Goal: Check status: Check status

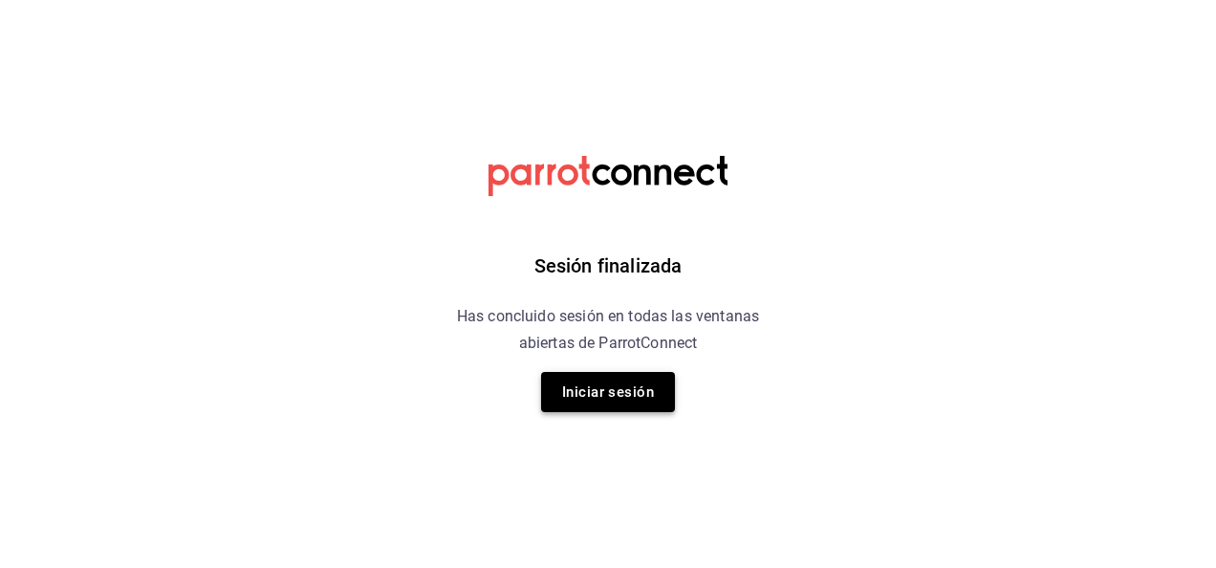
click at [606, 386] on button "Iniciar sesión" at bounding box center [608, 392] width 134 height 40
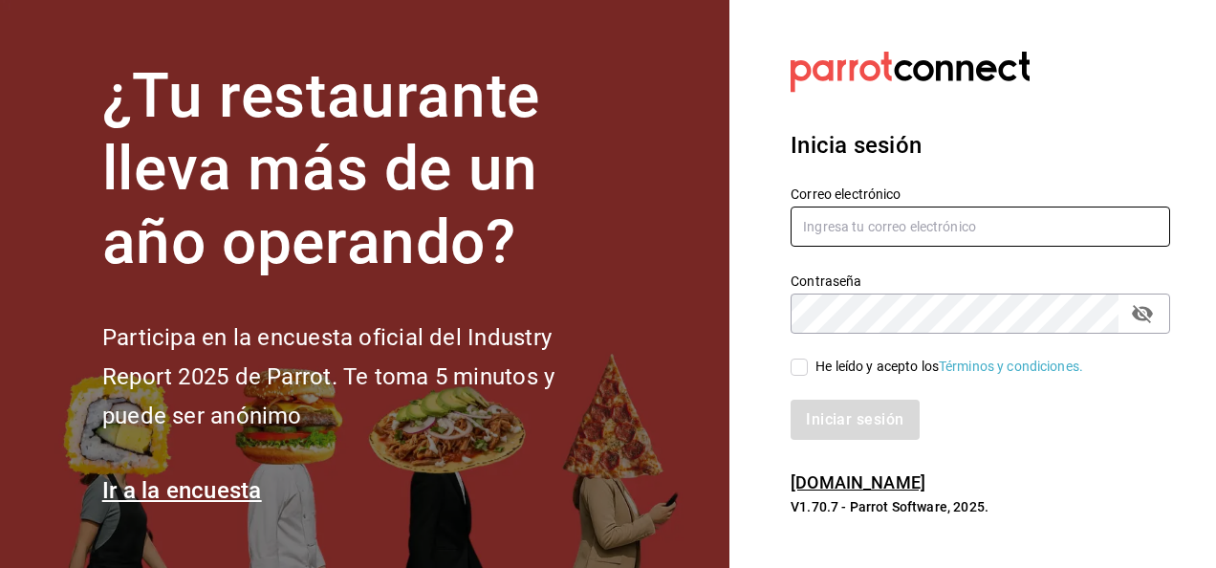
type input "sergio.cardenas@grupocosteno.com"
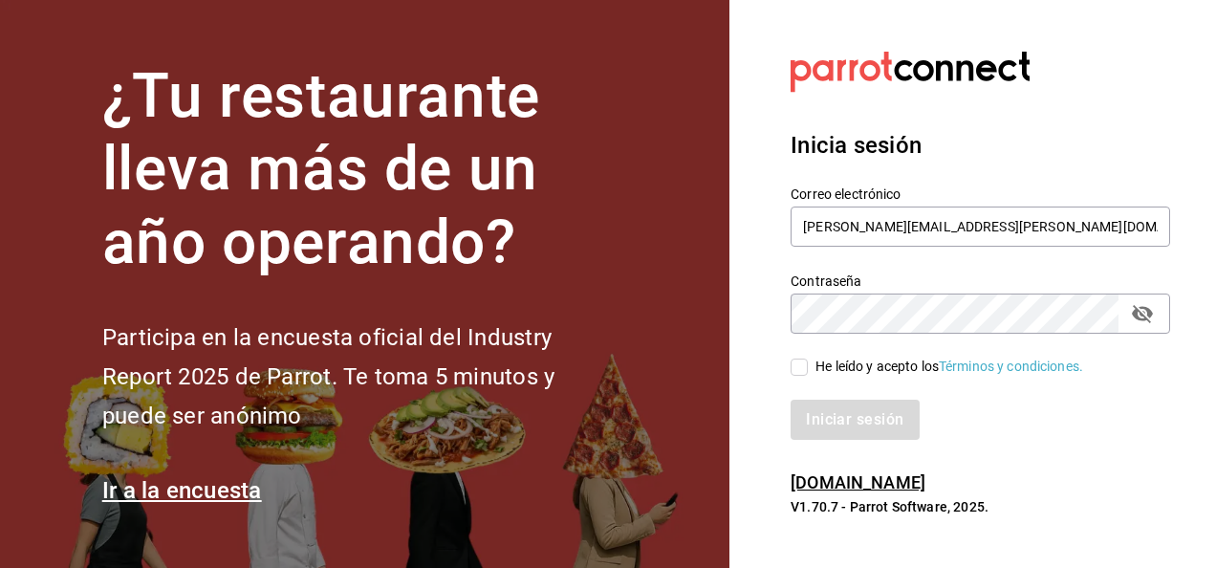
click at [801, 363] on input "He leído y acepto los Términos y condiciones." at bounding box center [799, 366] width 17 height 17
checkbox input "true"
click at [834, 423] on button "Iniciar sesión" at bounding box center [856, 420] width 130 height 40
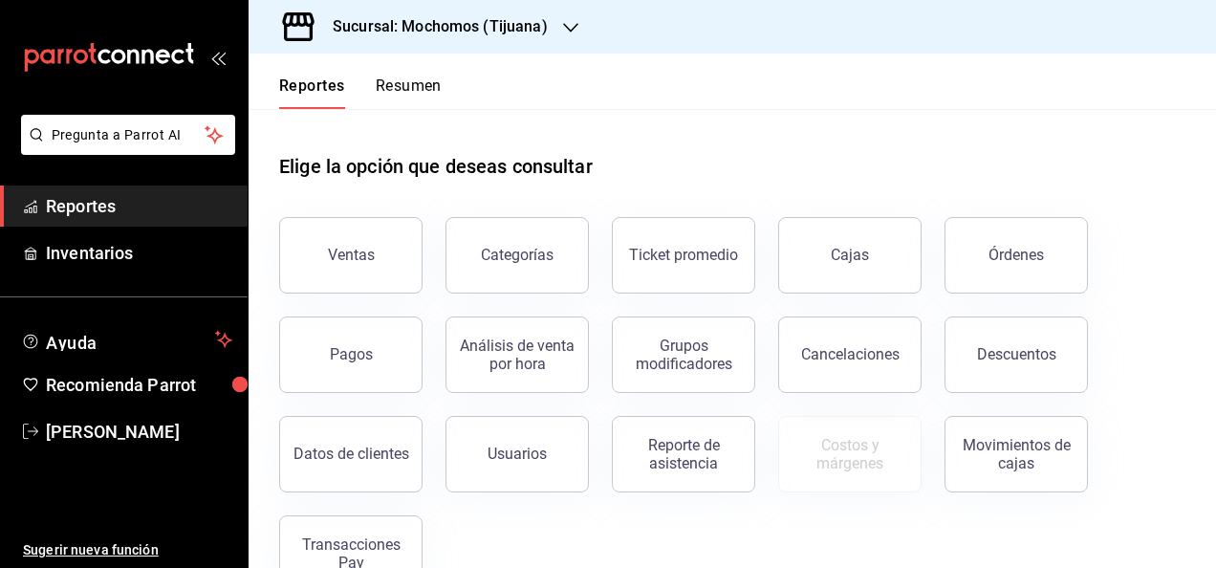
click at [568, 24] on icon "button" at bounding box center [570, 27] width 15 height 15
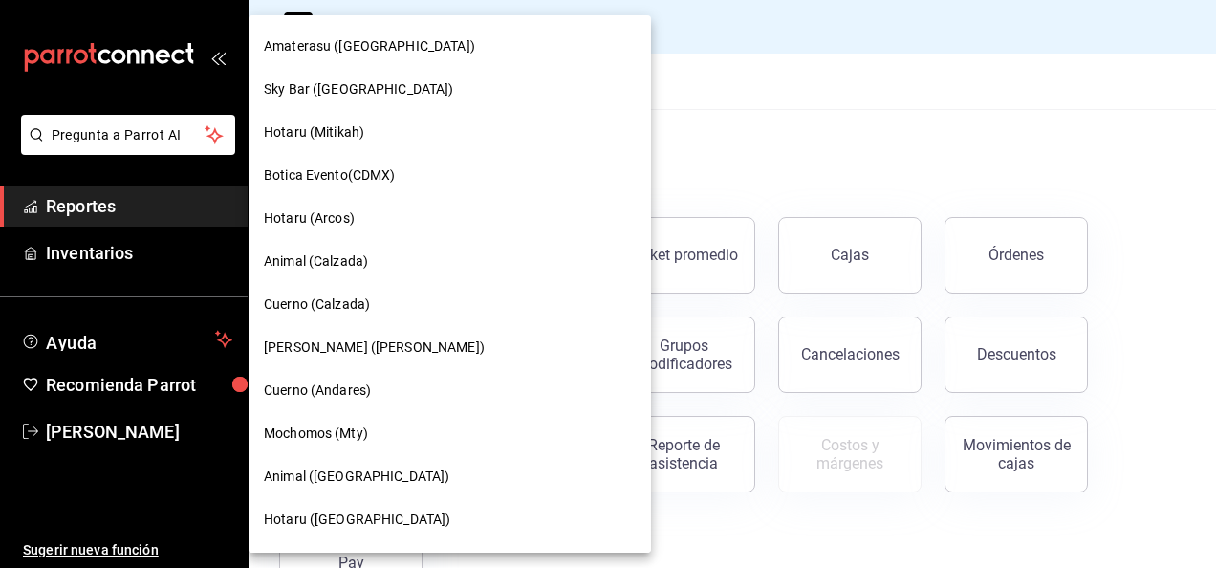
scroll to position [757, 0]
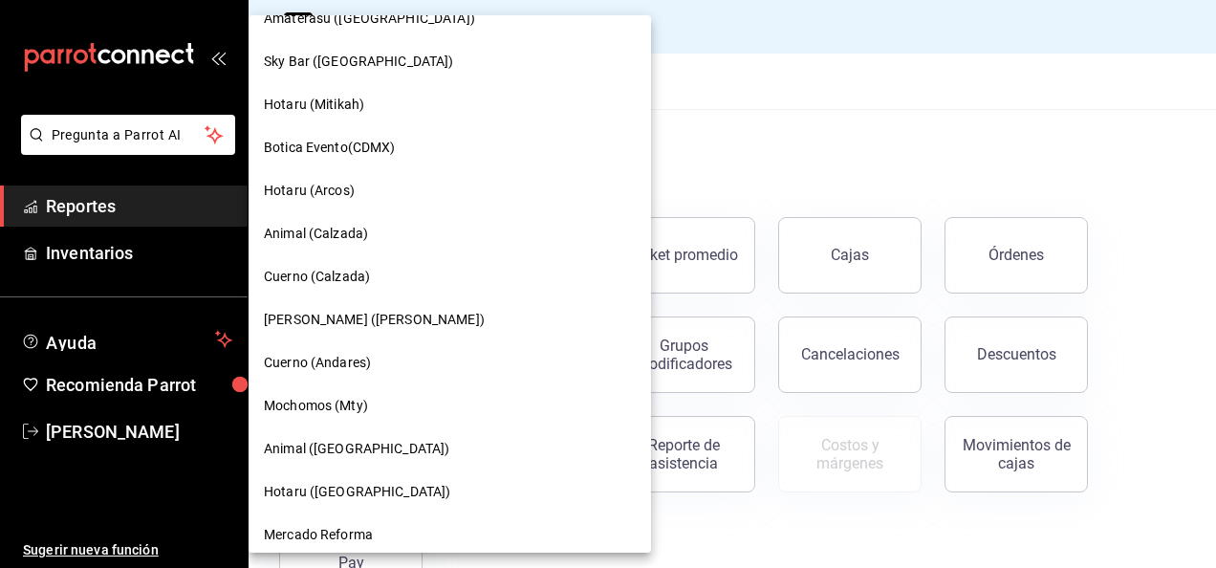
click at [390, 405] on div "Mochomos (Mty)" at bounding box center [450, 406] width 372 height 20
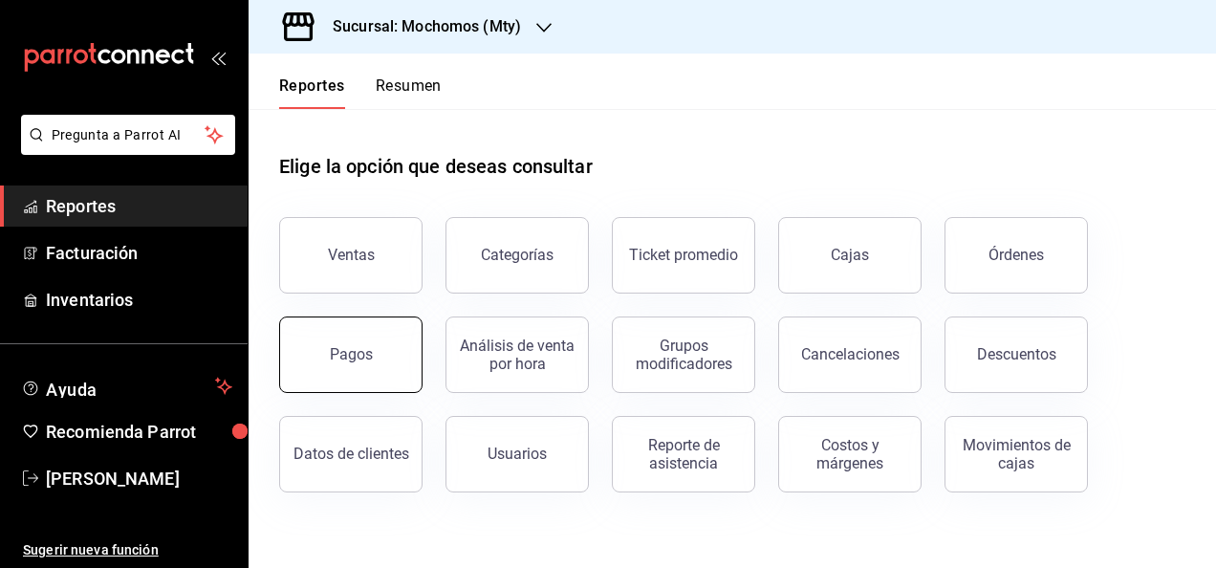
click at [358, 345] on div "Pagos" at bounding box center [351, 354] width 43 height 18
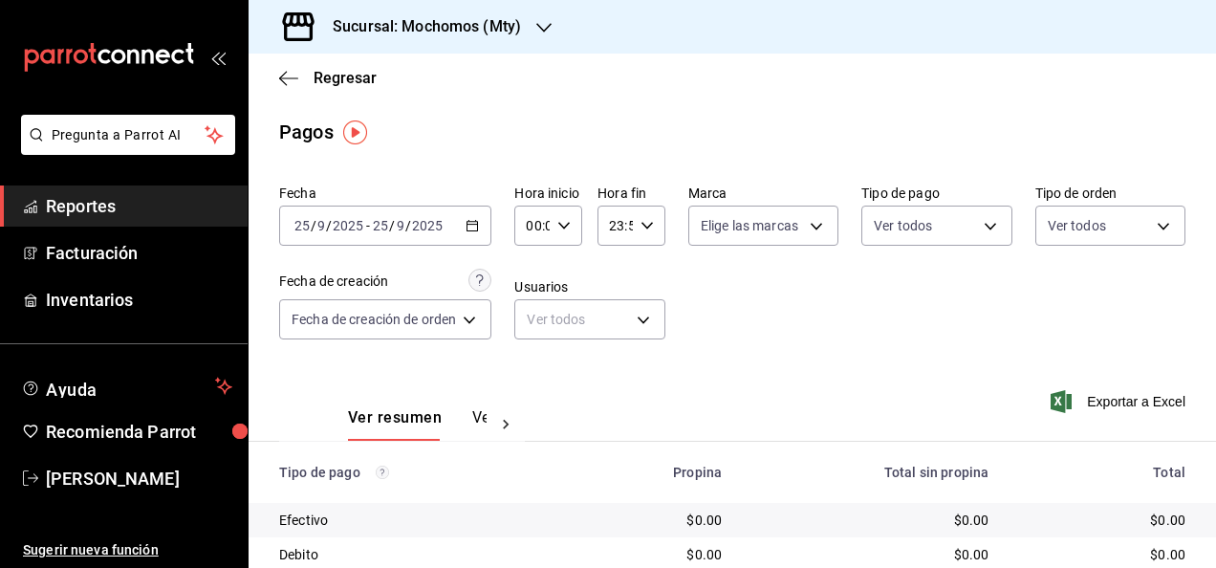
click at [478, 228] on \(Stroke\) "button" at bounding box center [471, 226] width 11 height 11
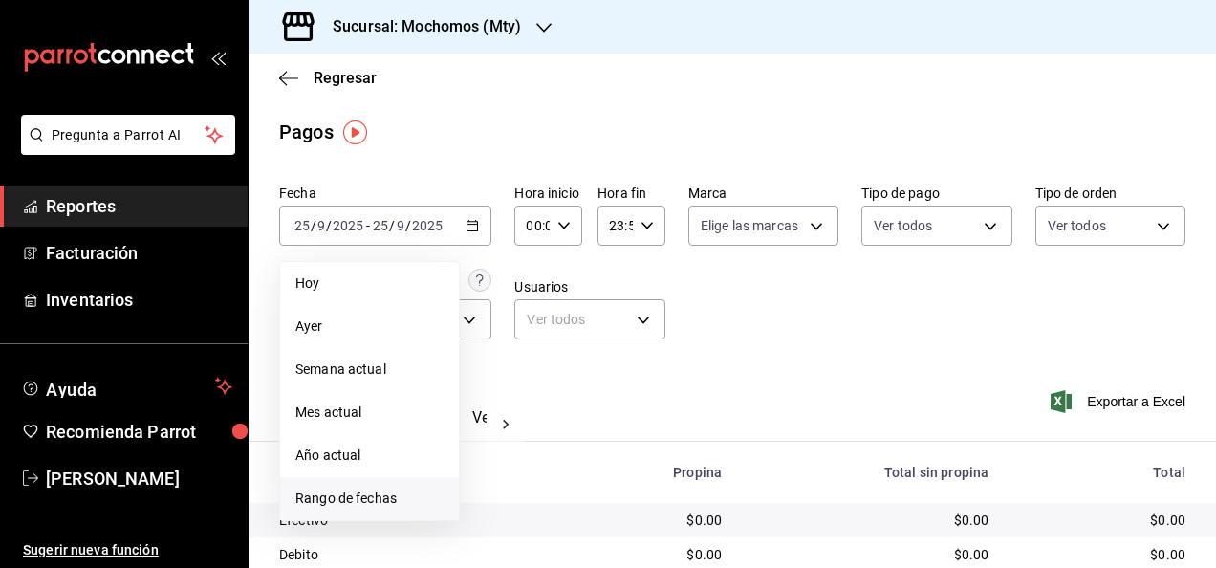
click at [394, 501] on span "Rango de fechas" at bounding box center [369, 498] width 148 height 20
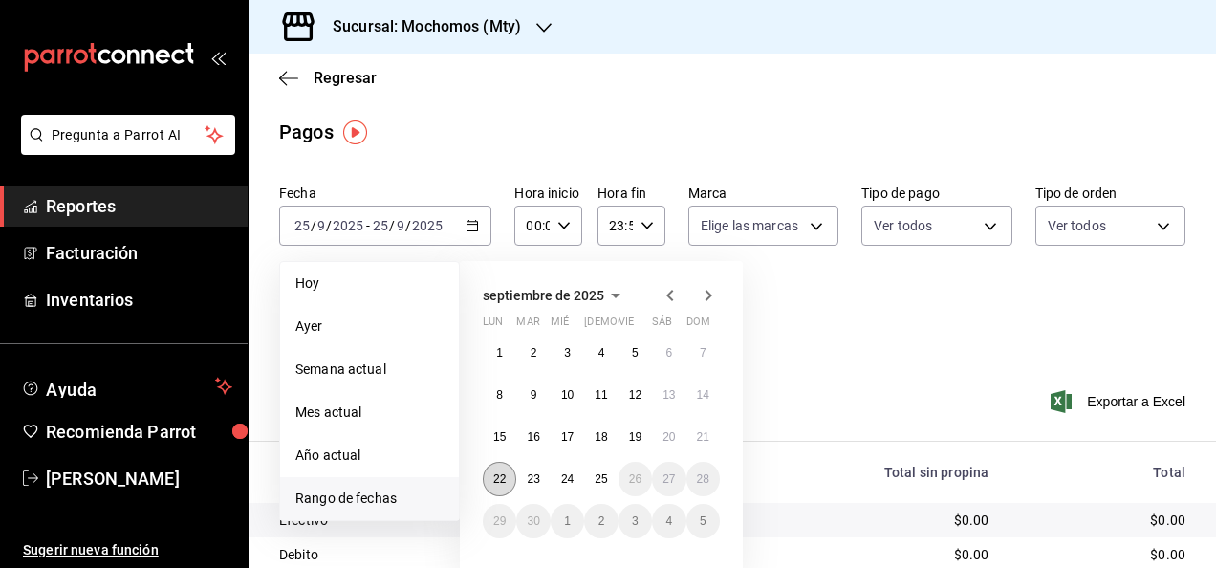
click at [506, 477] on abbr "22" at bounding box center [499, 478] width 12 height 13
click at [516, 477] on div "1 2 3 4 5 6 7 8 9 10 11 12 13 14 15 16 17 18 19 20 21 22 23 24 25 26 27 28 29 3…" at bounding box center [601, 437] width 237 height 203
click at [518, 477] on button "23" at bounding box center [532, 479] width 33 height 34
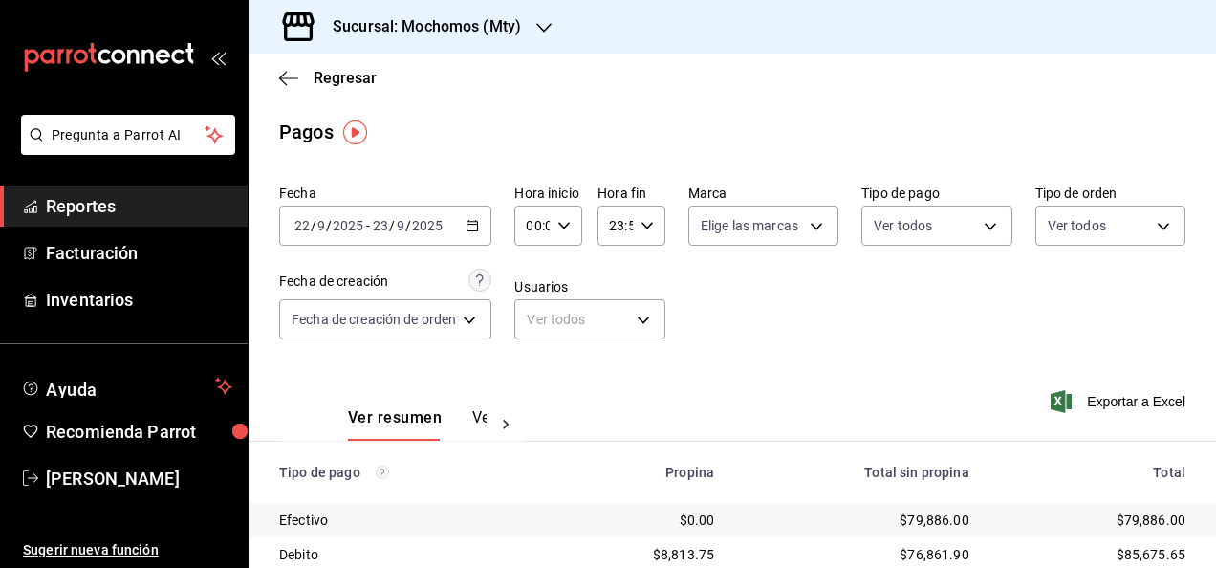
click at [577, 213] on div "00:00 Hora inicio" at bounding box center [548, 226] width 68 height 40
click at [532, 379] on span "05" at bounding box center [532, 375] width 3 height 15
type input "05:00"
click at [644, 217] on div at bounding box center [608, 284] width 1216 height 568
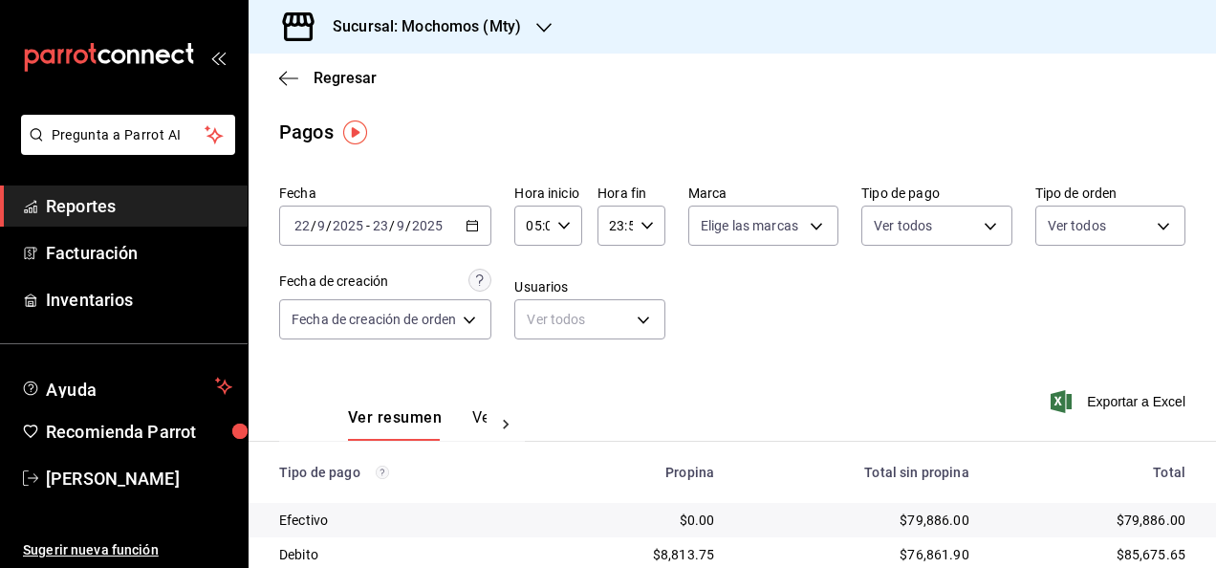
click at [644, 218] on div "23:59 Hora fin" at bounding box center [631, 226] width 68 height 40
click at [612, 364] on span "05" at bounding box center [613, 364] width 3 height 15
click at [645, 273] on span "00" at bounding box center [646, 274] width 3 height 15
type input "05:00"
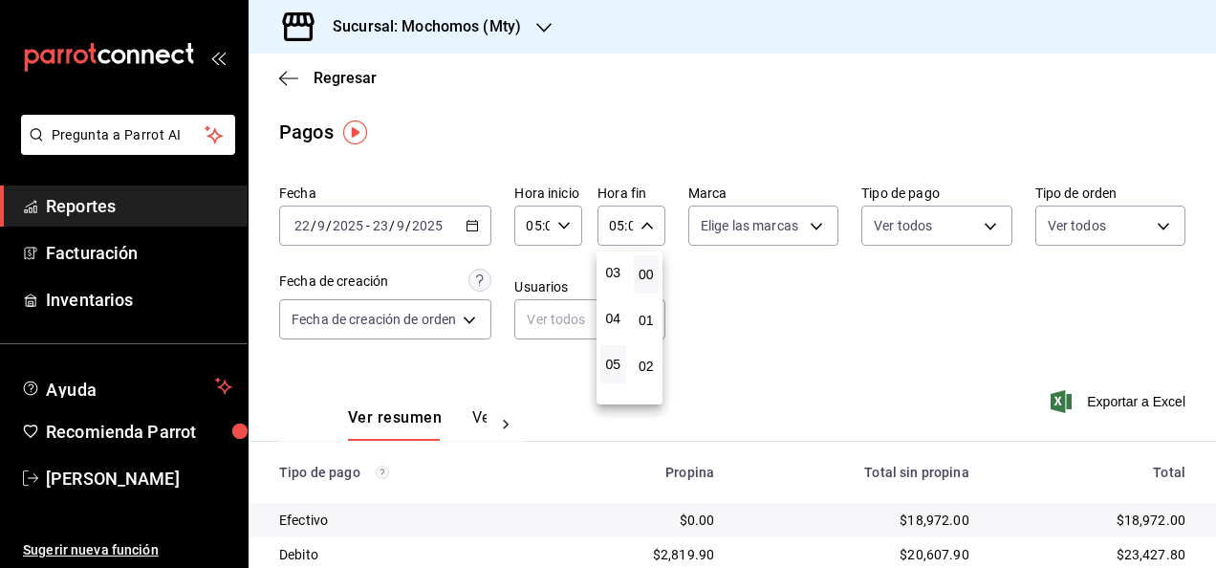
click at [735, 276] on div at bounding box center [608, 284] width 1216 height 568
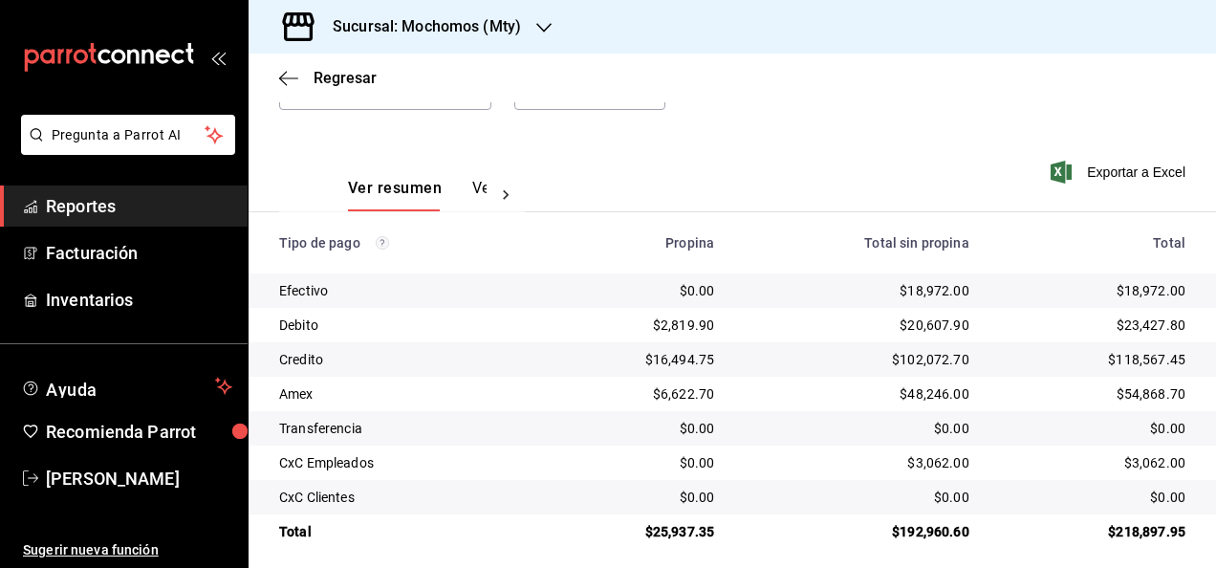
scroll to position [241, 0]
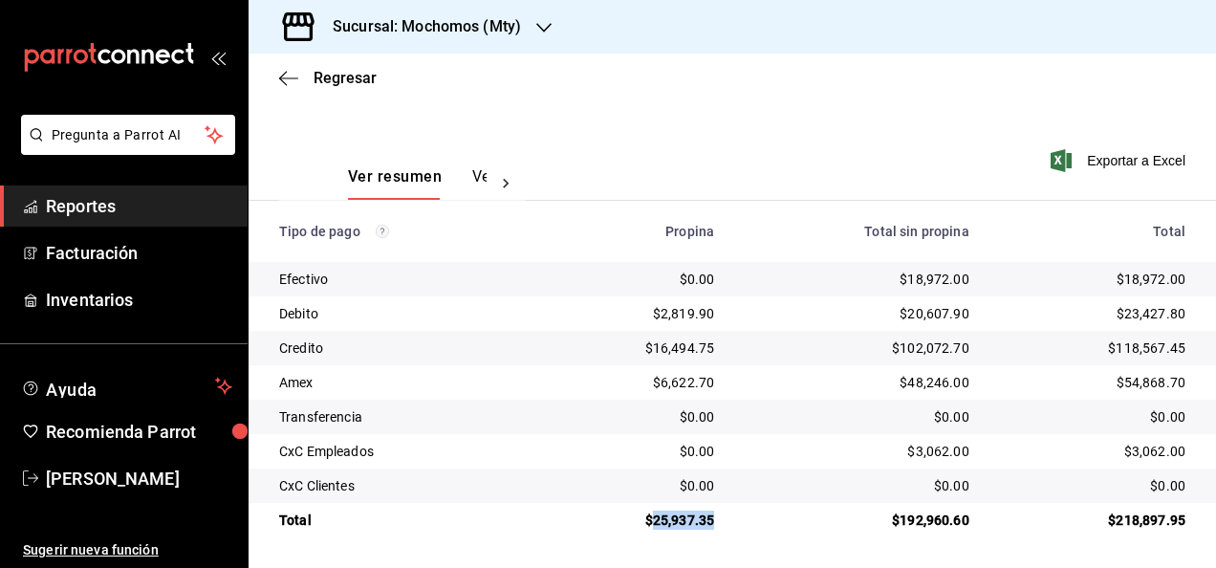
drag, startPoint x: 650, startPoint y: 515, endPoint x: 723, endPoint y: 524, distance: 73.2
click at [723, 524] on td "$25,937.35" at bounding box center [636, 520] width 188 height 34
copy div "25,937.35"
drag, startPoint x: 901, startPoint y: 281, endPoint x: 959, endPoint y: 281, distance: 57.4
click at [959, 281] on td "$18,972.00" at bounding box center [856, 279] width 255 height 34
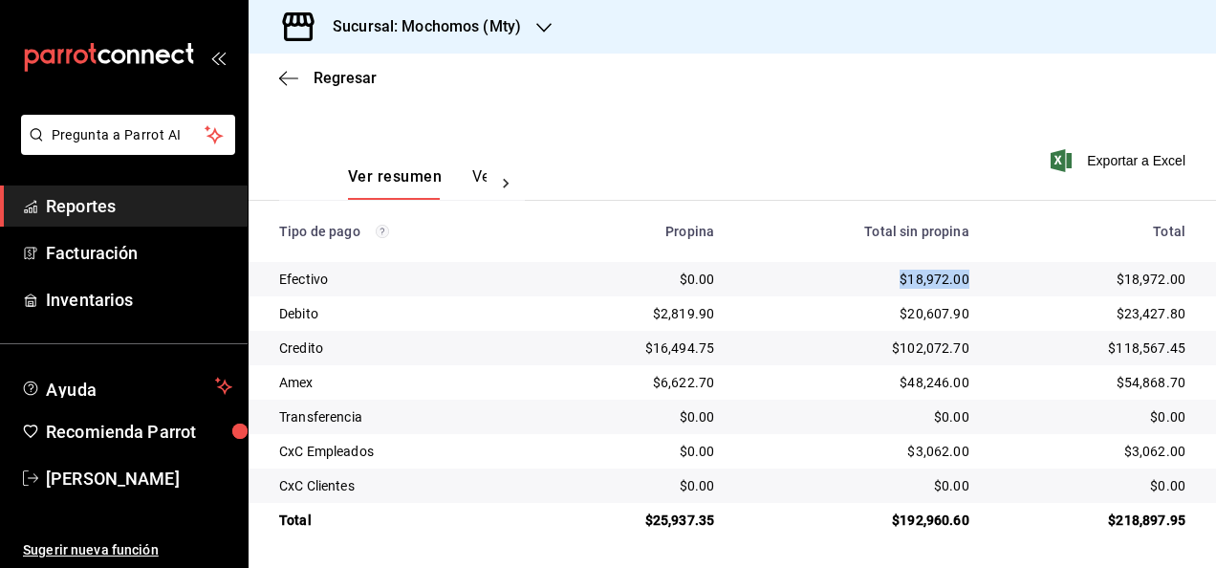
click at [965, 277] on td "$18,972.00" at bounding box center [856, 279] width 255 height 34
click at [916, 284] on div "$18,972.00" at bounding box center [857, 279] width 225 height 19
drag, startPoint x: 899, startPoint y: 283, endPoint x: 971, endPoint y: 275, distance: 73.1
click at [971, 275] on tr "Efectivo $0.00 $18,972.00 $18,972.00" at bounding box center [732, 279] width 967 height 34
copy div "18,972.00"
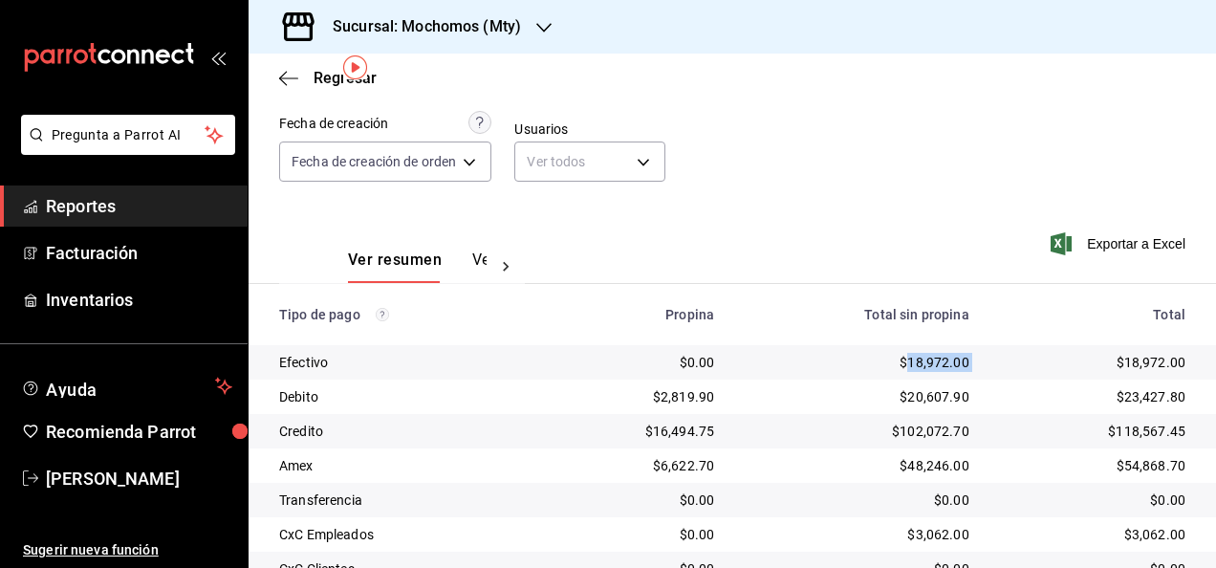
scroll to position [0, 0]
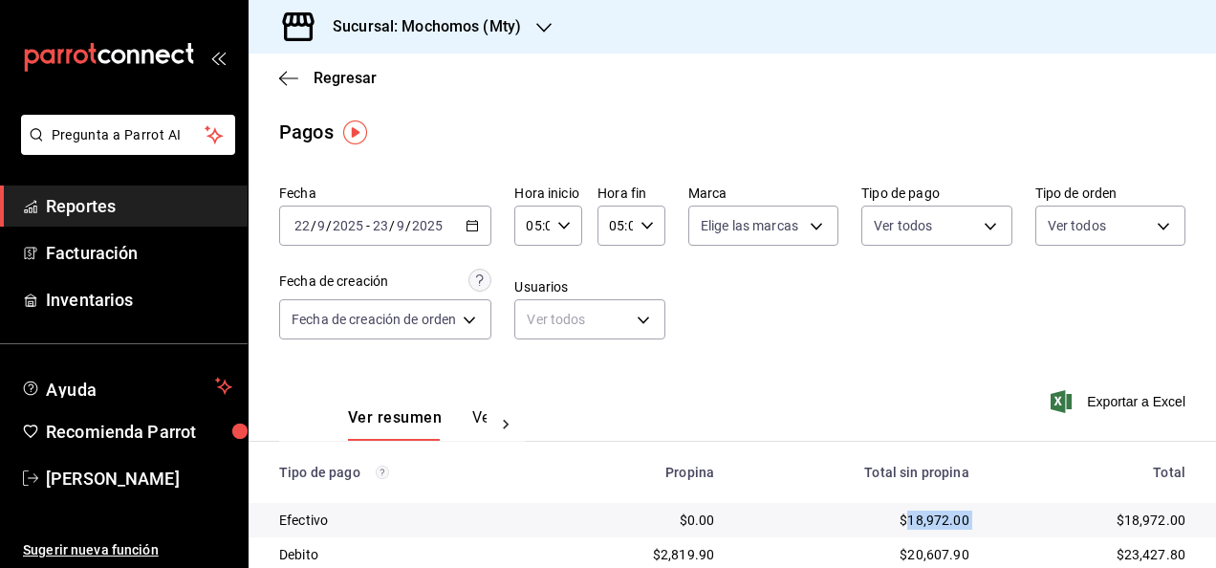
click at [476, 225] on \(Stroke\) "button" at bounding box center [472, 224] width 11 height 1
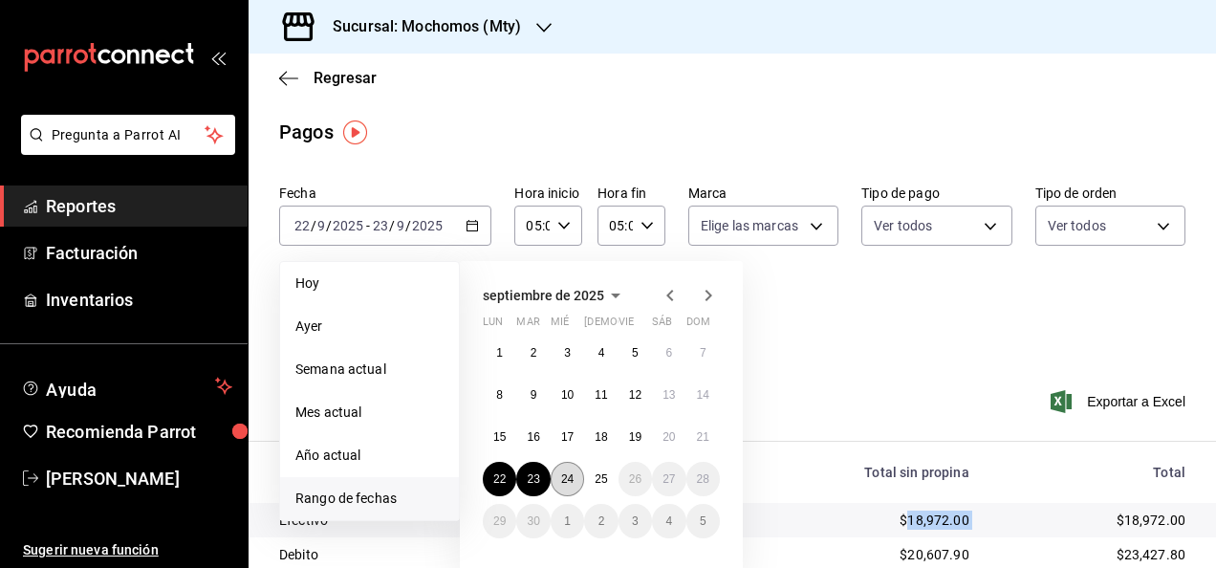
click at [570, 474] on abbr "24" at bounding box center [567, 478] width 12 height 13
click at [605, 475] on abbr "25" at bounding box center [601, 478] width 12 height 13
type input "00:00"
type input "23:59"
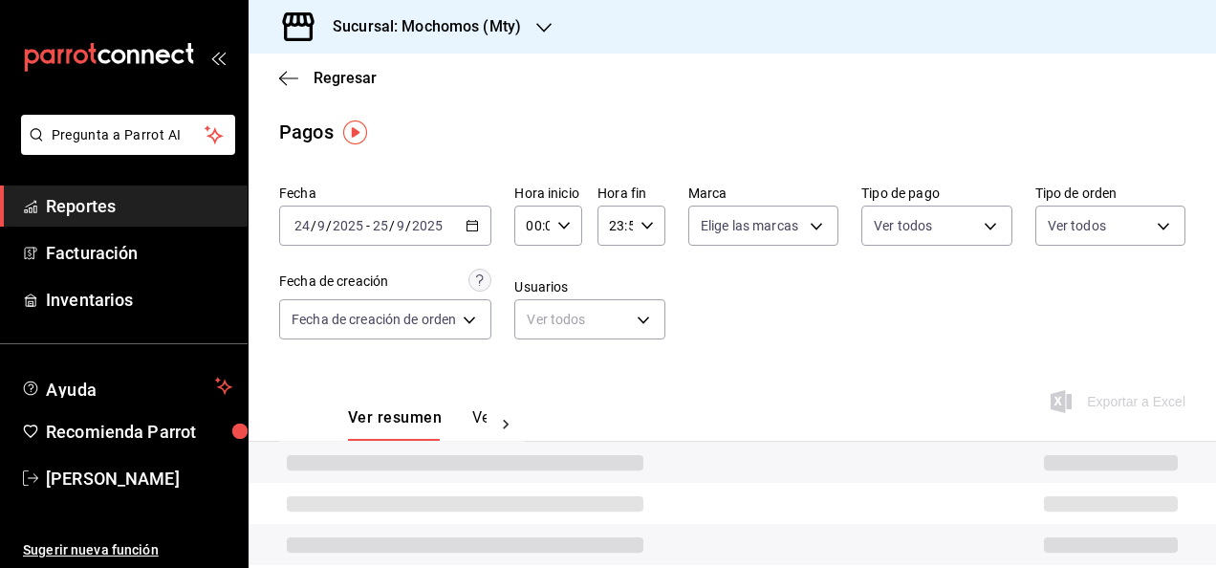
click at [568, 228] on icon "button" at bounding box center [563, 225] width 13 height 13
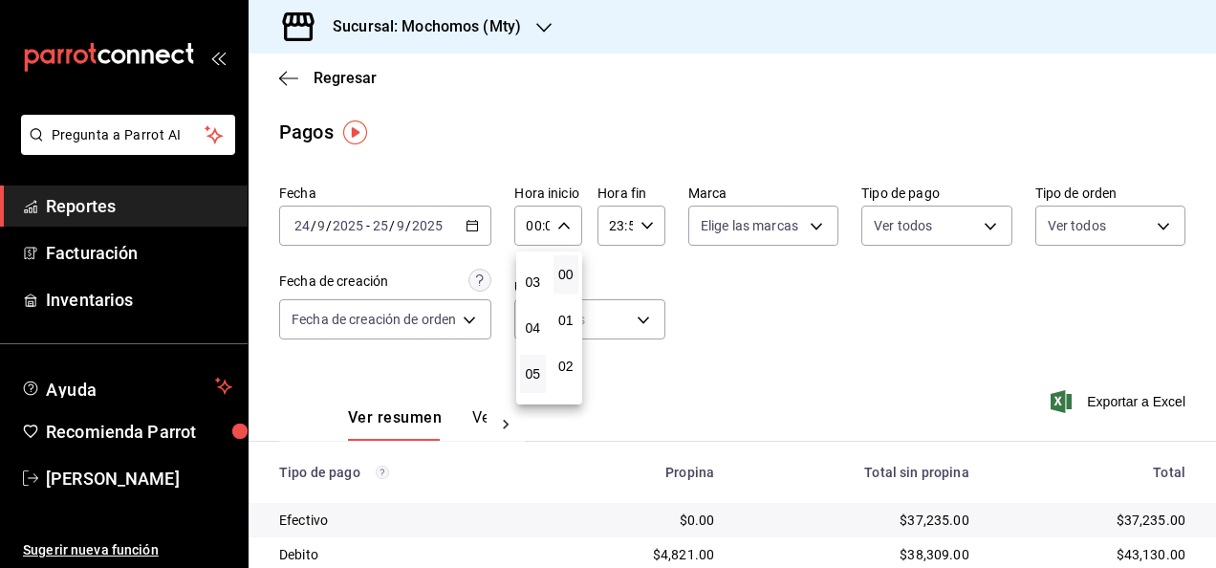
scroll to position [133, 0]
click at [531, 369] on span "05" at bounding box center [532, 370] width 3 height 15
type input "05:00"
click at [650, 228] on div at bounding box center [608, 284] width 1216 height 568
click at [641, 233] on div "23:59 Hora fin" at bounding box center [631, 226] width 68 height 40
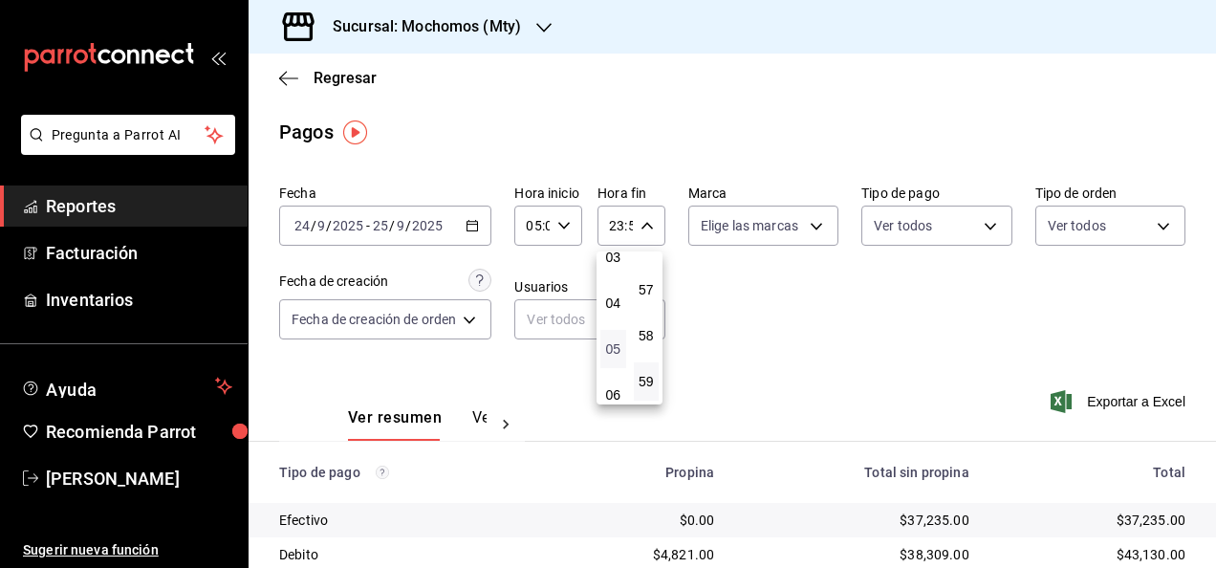
scroll to position [154, 0]
click at [614, 354] on span "05" at bounding box center [613, 349] width 3 height 15
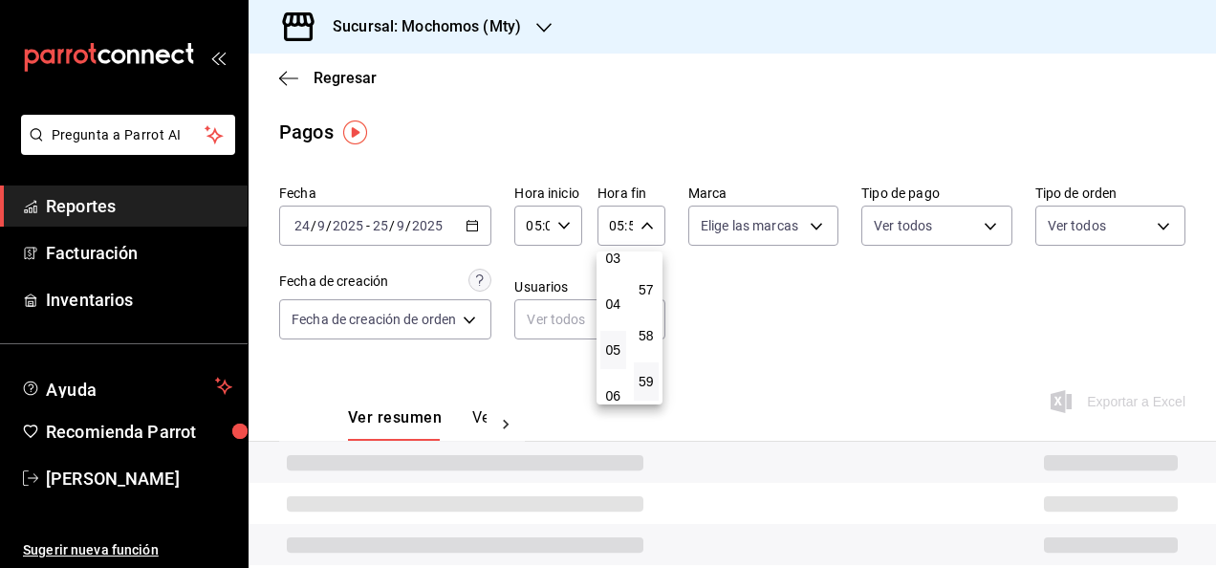
click at [652, 232] on div at bounding box center [608, 284] width 1216 height 568
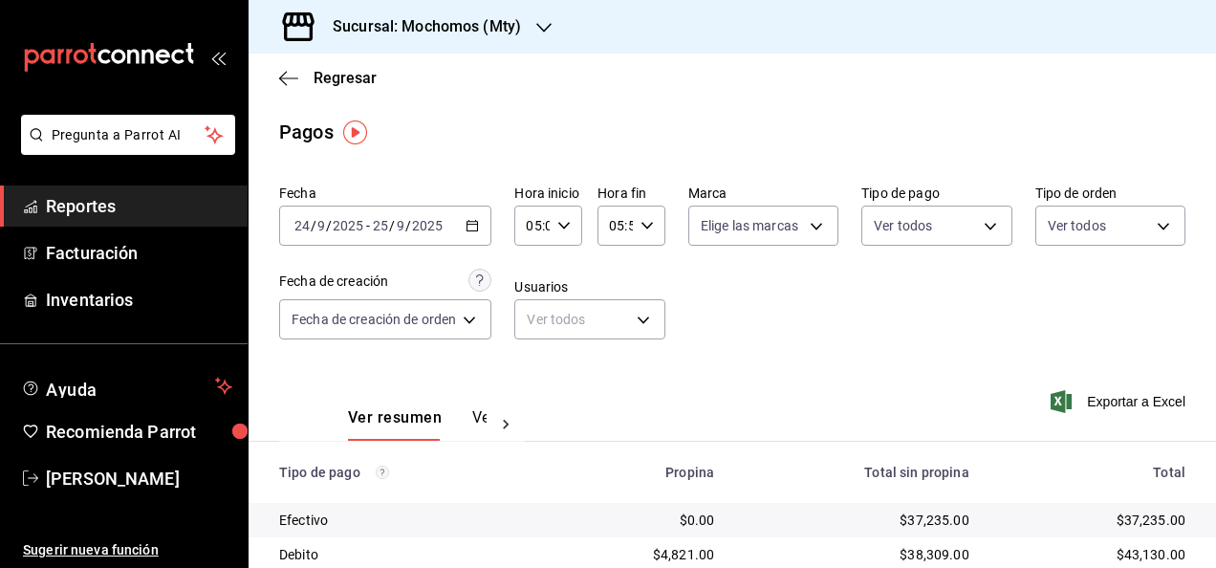
click at [644, 244] on div "05:59 Hora fin" at bounding box center [631, 226] width 68 height 40
click at [645, 270] on span "00" at bounding box center [646, 274] width 3 height 15
type input "05:00"
click at [645, 273] on span "00" at bounding box center [646, 274] width 3 height 15
click at [753, 329] on div at bounding box center [608, 284] width 1216 height 568
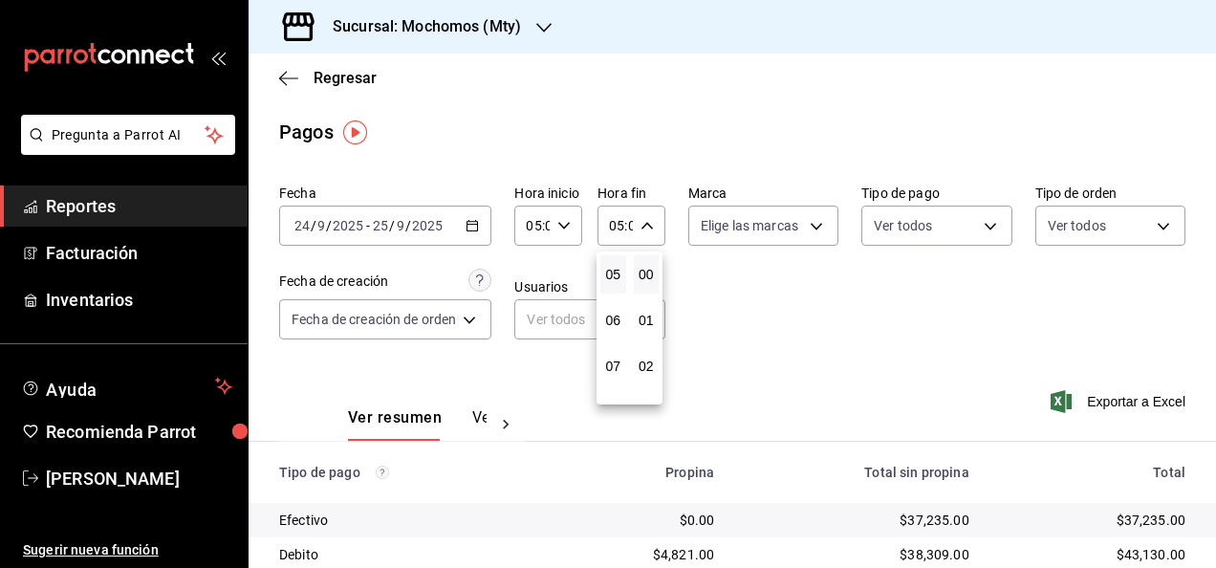
click at [753, 329] on div at bounding box center [608, 284] width 1216 height 568
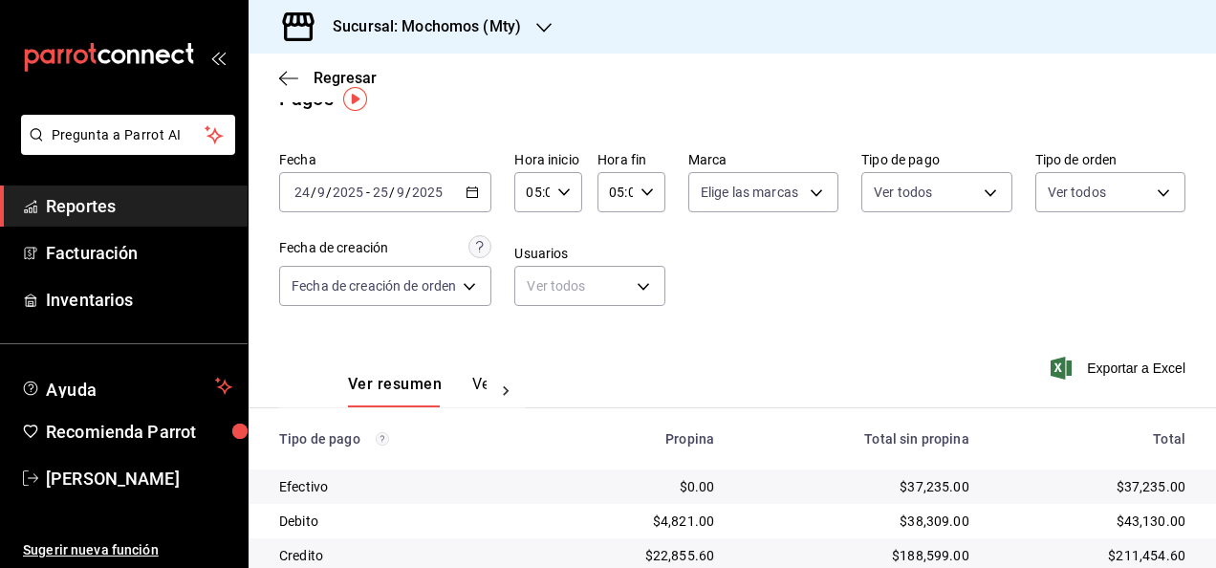
scroll to position [241, 0]
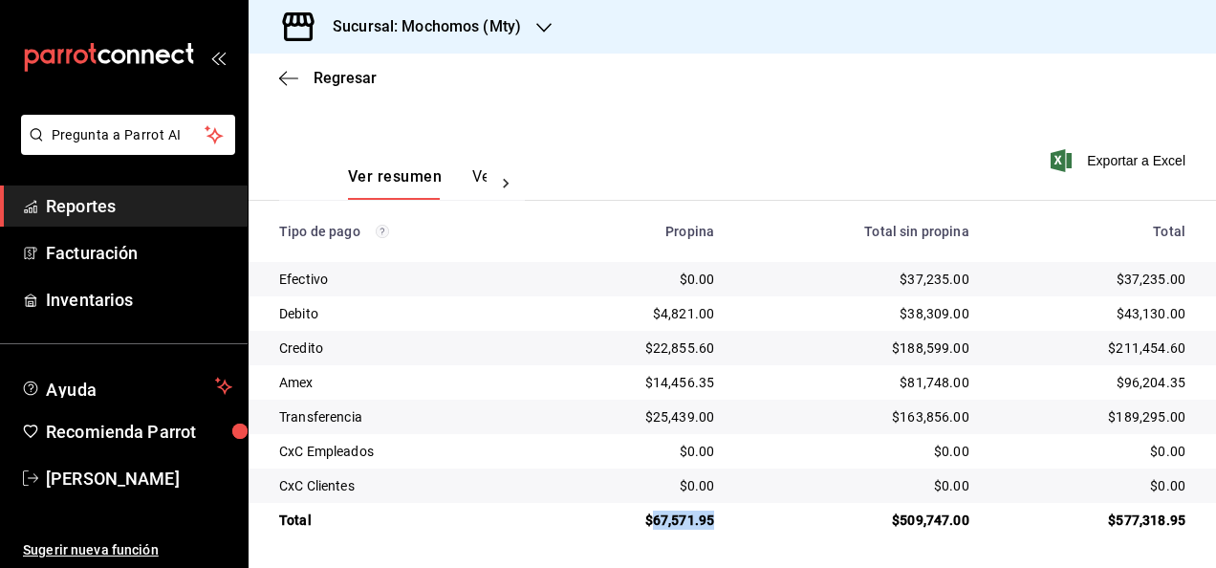
drag, startPoint x: 650, startPoint y: 520, endPoint x: 716, endPoint y: 518, distance: 66.0
click at [716, 518] on td "$67,571.95" at bounding box center [636, 520] width 188 height 34
copy div "67,571.95"
drag, startPoint x: 895, startPoint y: 281, endPoint x: 966, endPoint y: 283, distance: 71.7
click at [966, 283] on td "$37,235.00" at bounding box center [856, 279] width 255 height 34
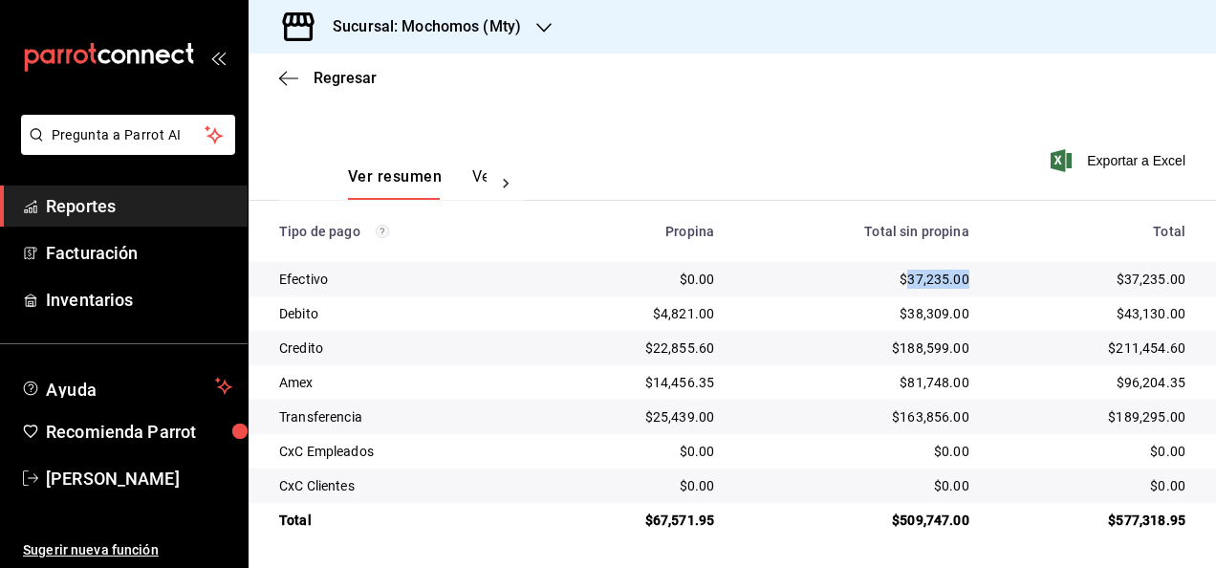
copy div "37,235.00"
drag, startPoint x: 645, startPoint y: 520, endPoint x: 736, endPoint y: 518, distance: 90.8
click at [736, 518] on tr "Total $67,571.95 $509,747.00 $577,318.95" at bounding box center [732, 520] width 967 height 34
copy div "67,571.95"
drag, startPoint x: 896, startPoint y: 280, endPoint x: 955, endPoint y: 281, distance: 59.3
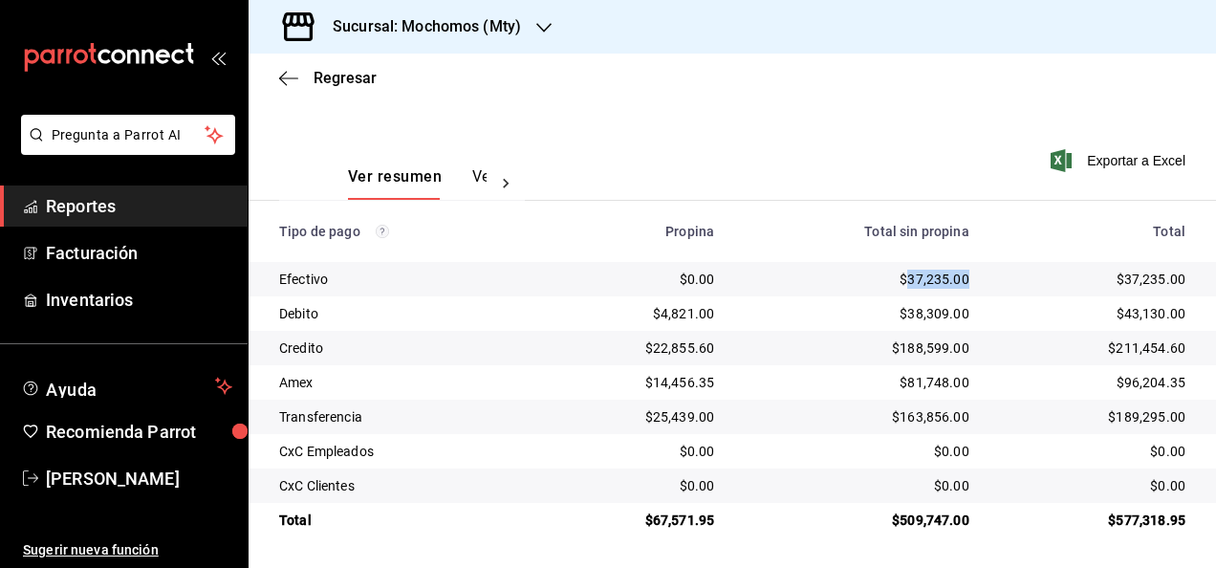
click at [955, 281] on div "$37,235.00" at bounding box center [857, 279] width 225 height 19
copy div "37,235.00"
